Goal: Go to known website: Go to known website

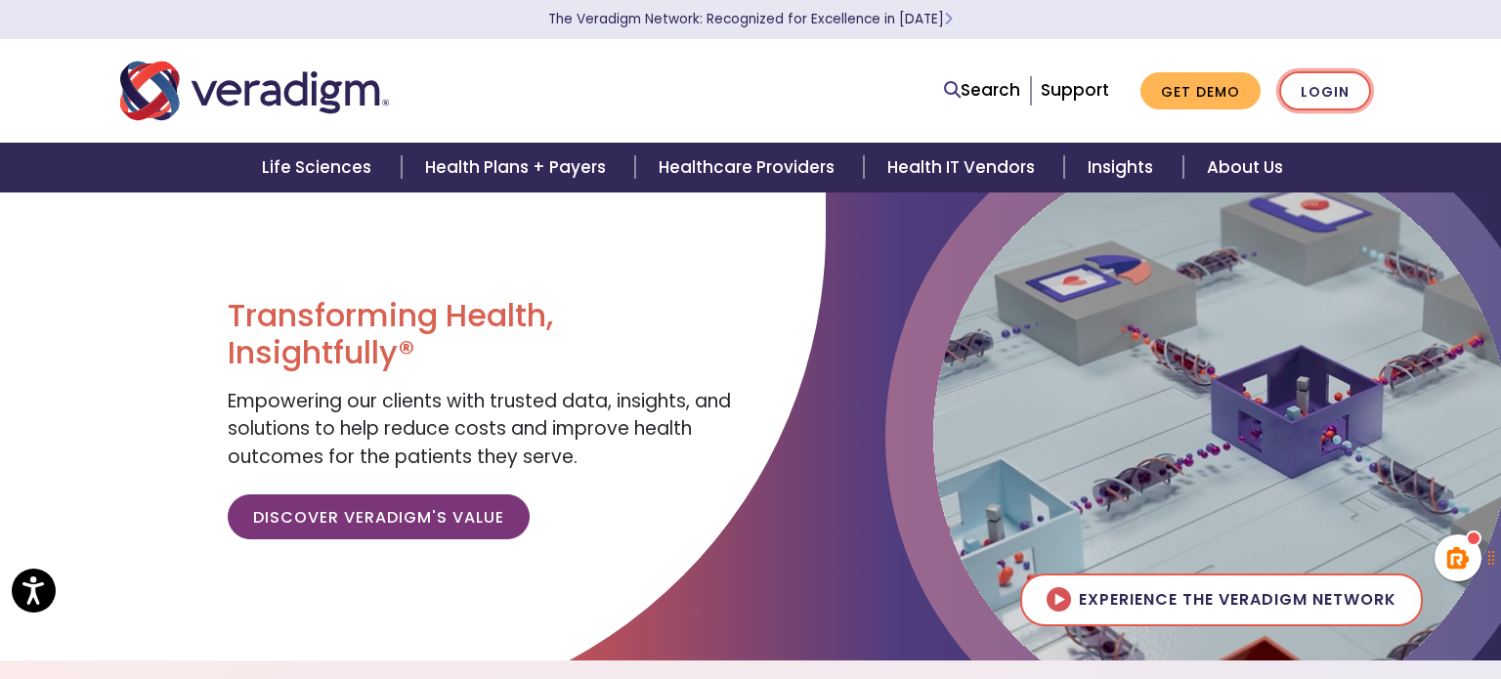
click at [1341, 92] on link "Login" at bounding box center [1326, 91] width 92 height 40
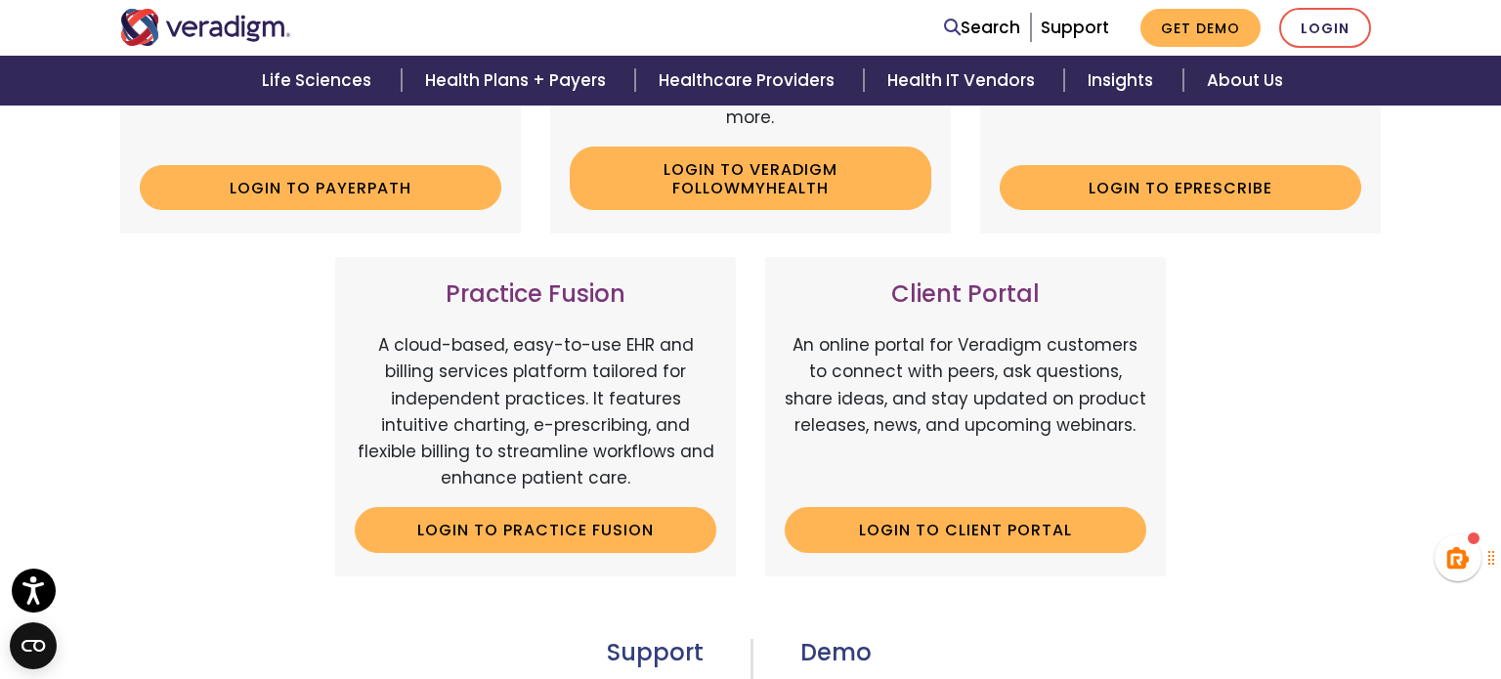
scroll to position [540, 0]
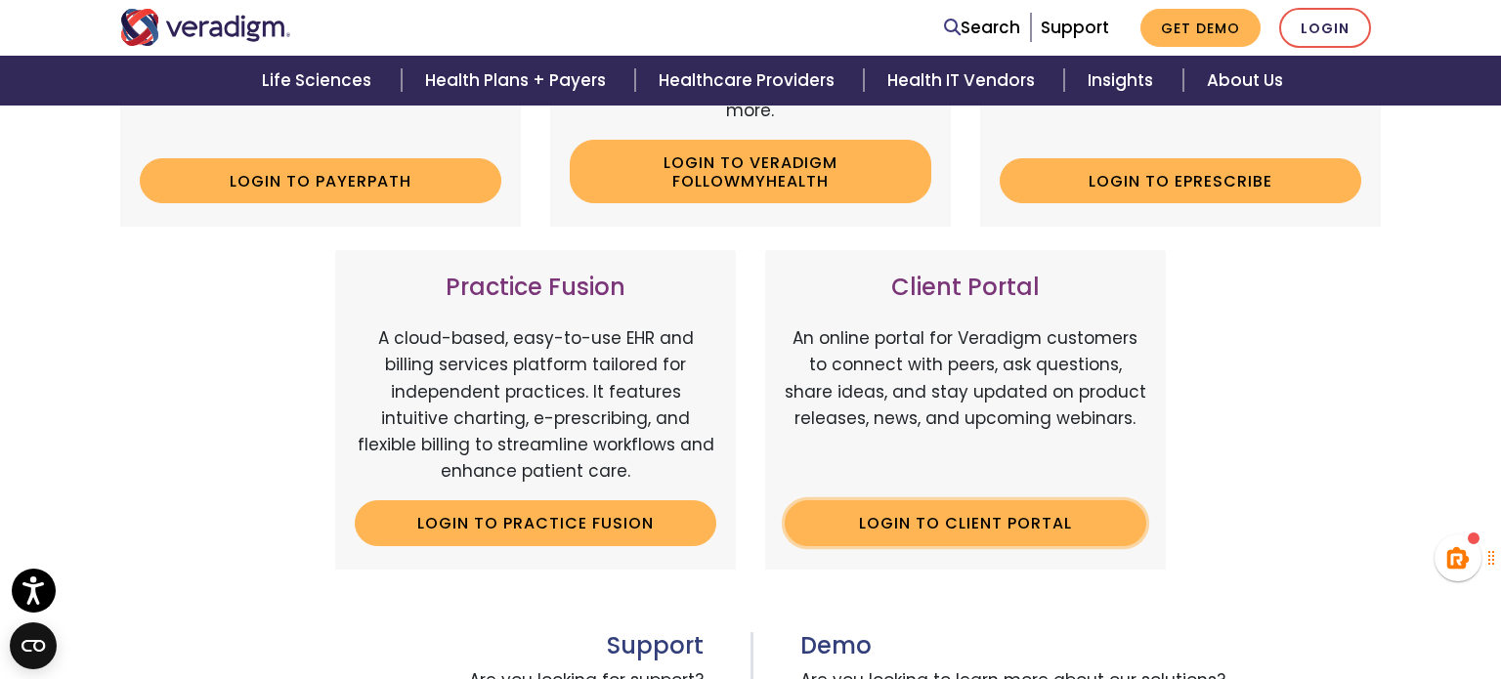
click at [952, 524] on link "Login to Client Portal" at bounding box center [966, 522] width 362 height 45
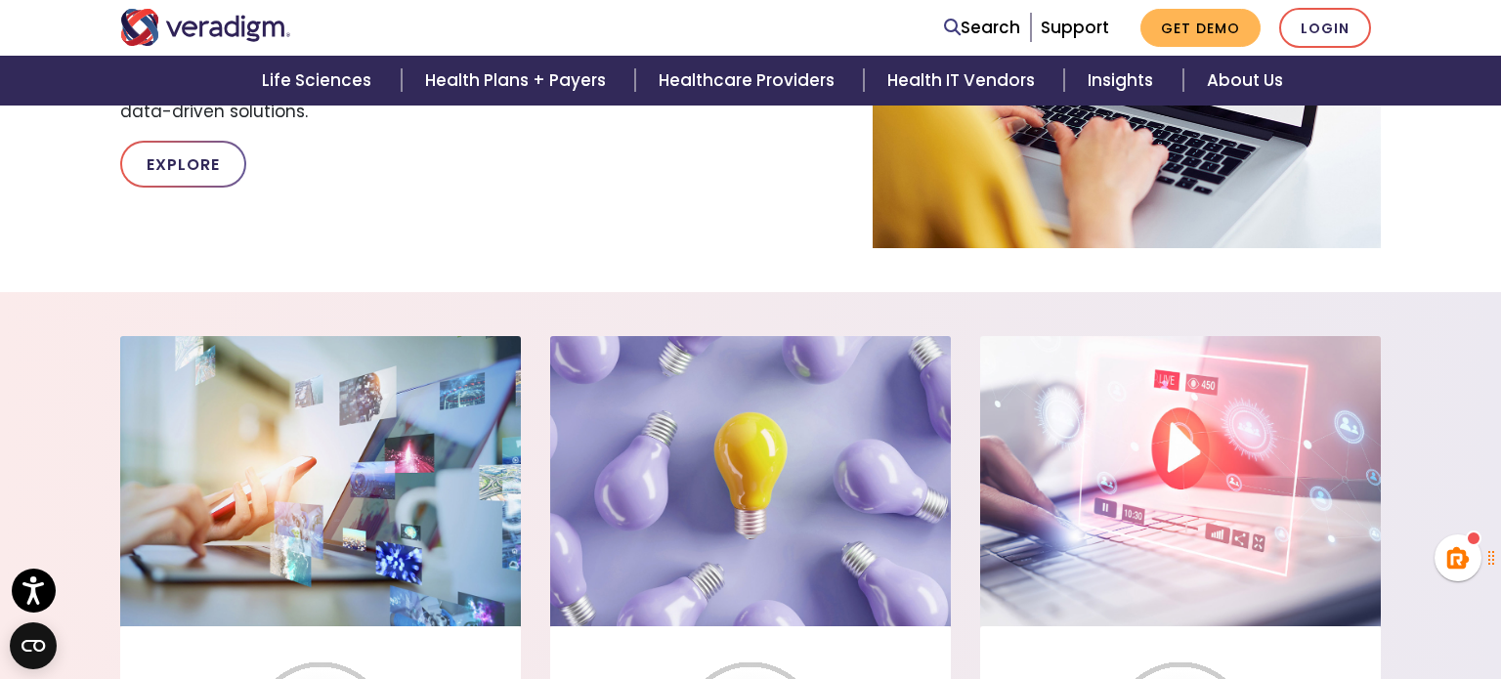
scroll to position [1331, 0]
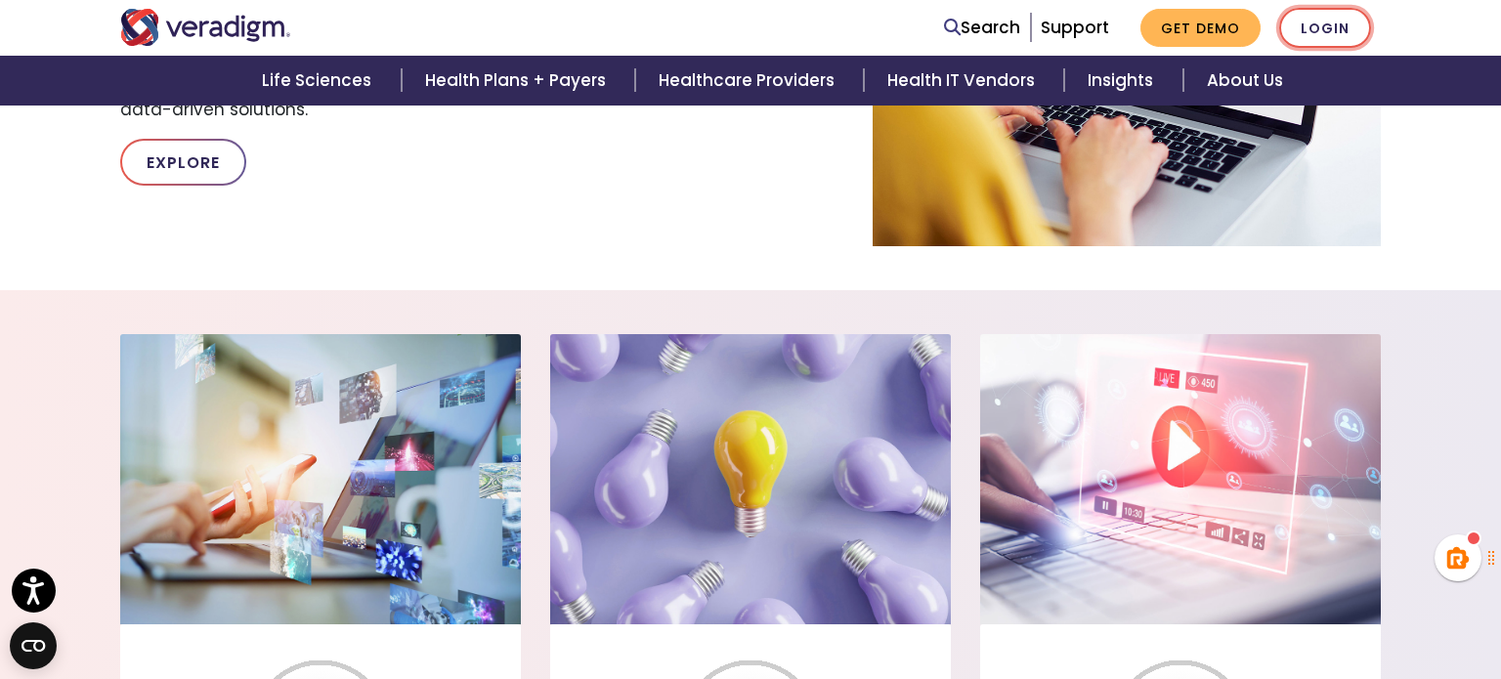
click at [1311, 34] on link "Login" at bounding box center [1326, 28] width 92 height 40
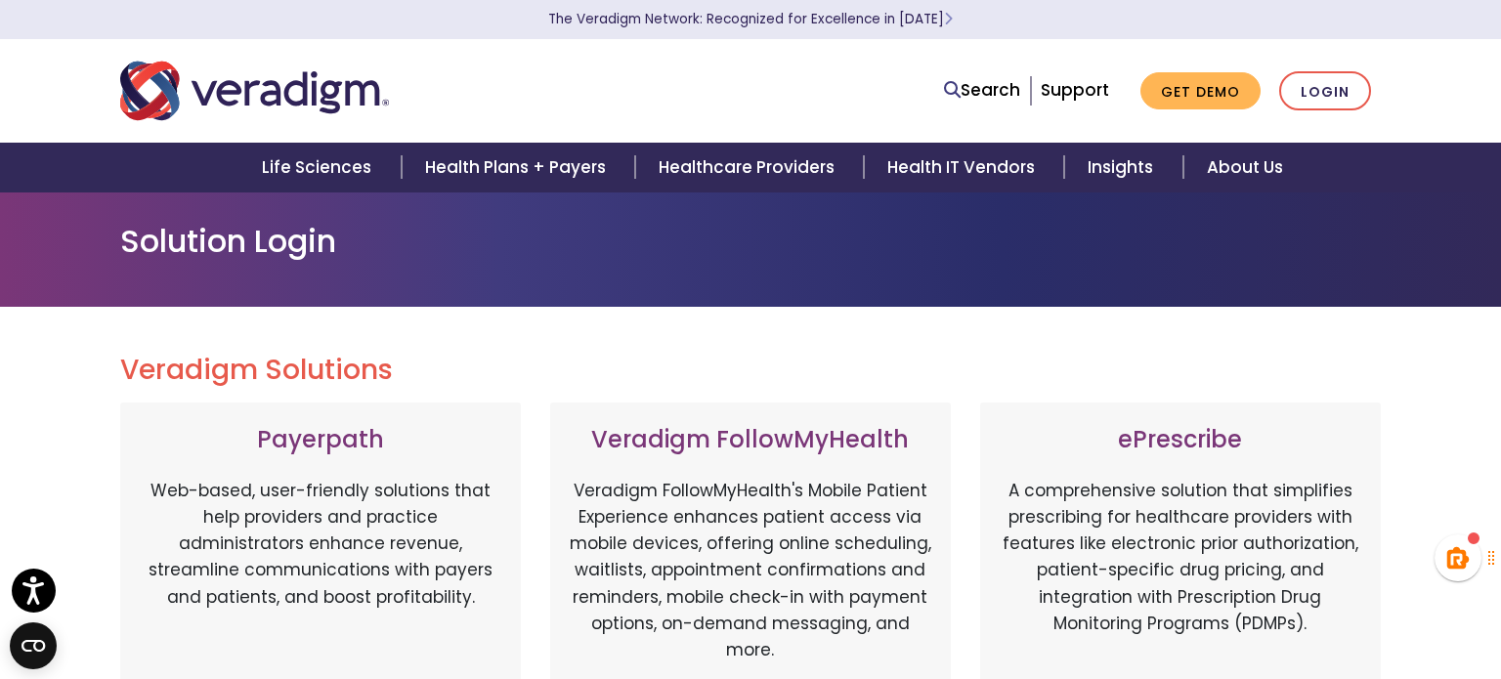
click at [786, 278] on div "Solution Login" at bounding box center [750, 249] width 1501 height 115
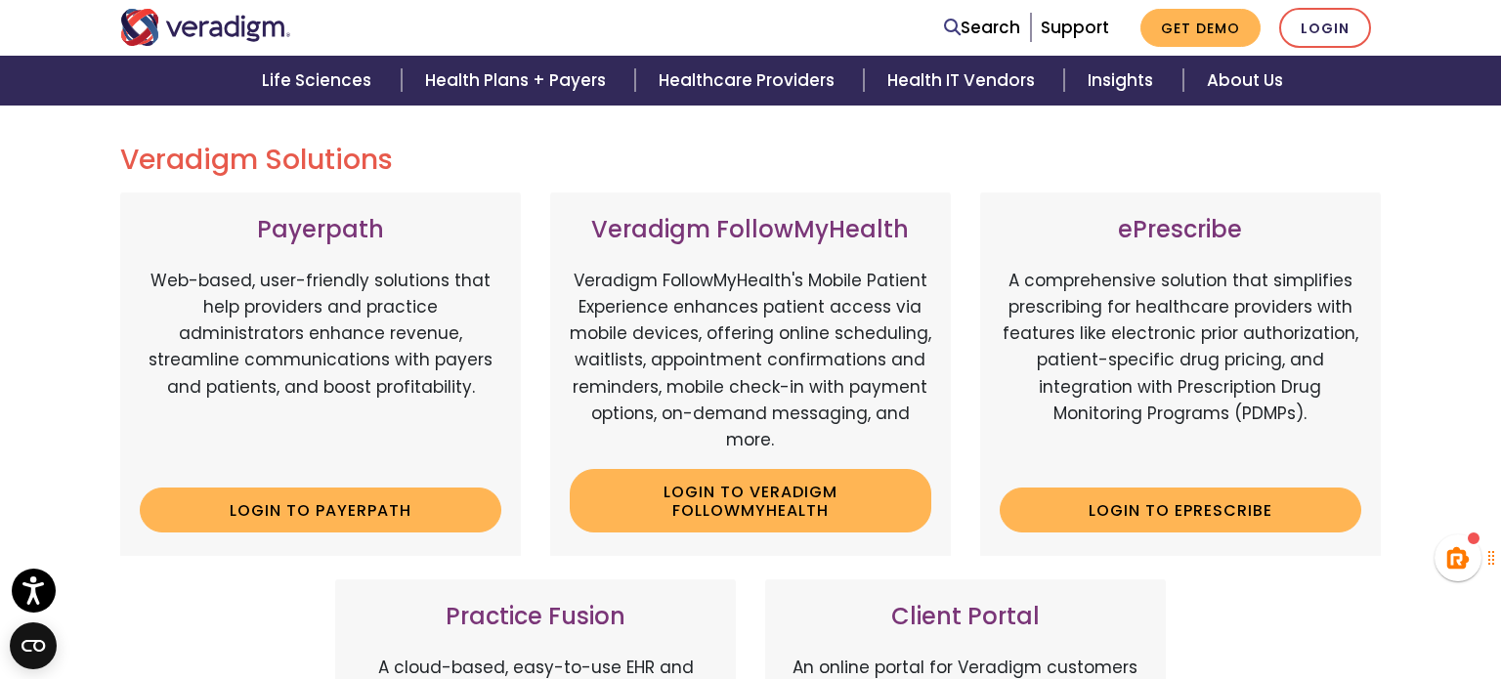
scroll to position [203, 0]
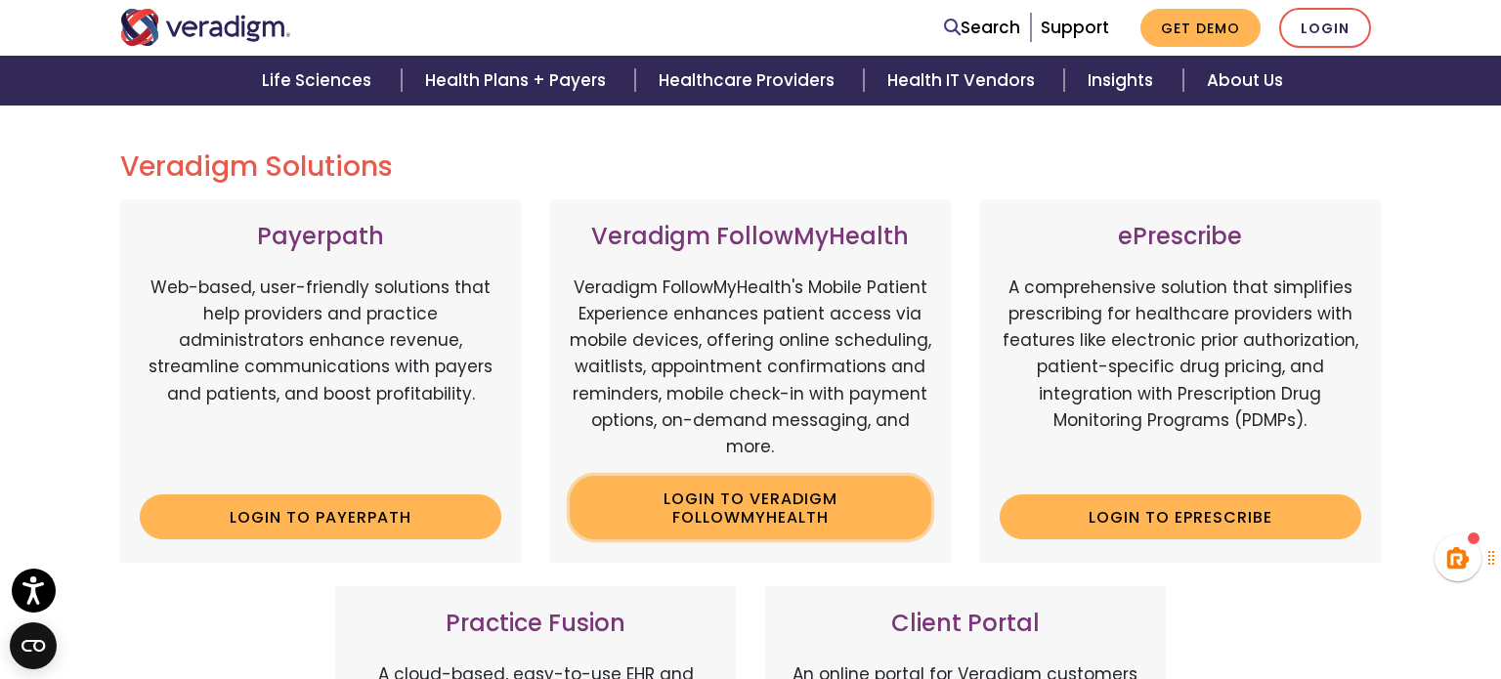
click at [740, 513] on link "Login to Veradigm FollowMyHealth" at bounding box center [751, 508] width 362 height 64
